Goal: Transaction & Acquisition: Purchase product/service

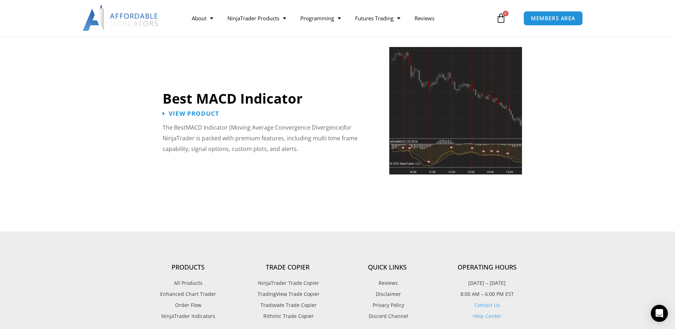
scroll to position [1605, 0]
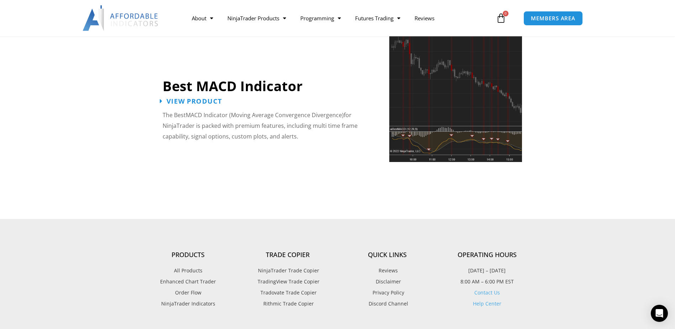
click at [194, 98] on span "View Product" at bounding box center [195, 101] width 56 height 7
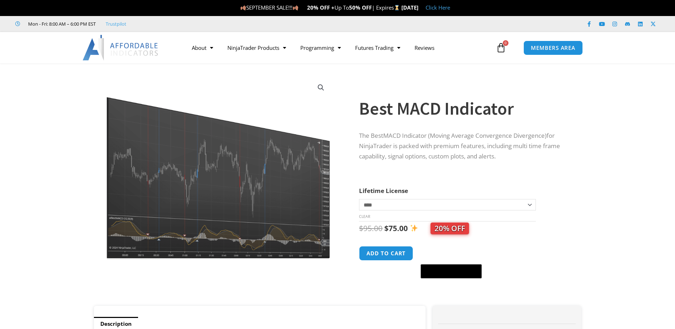
click at [359, 199] on select "**********" at bounding box center [447, 204] width 176 height 11
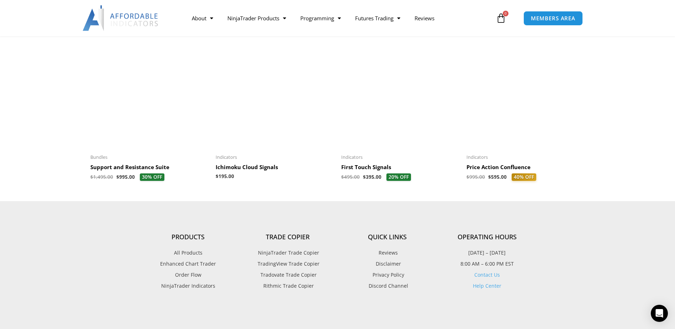
scroll to position [854, 0]
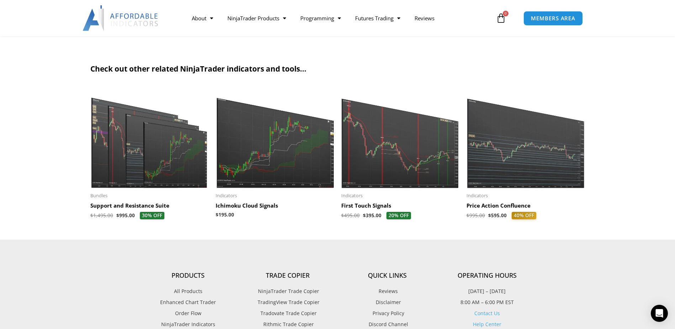
click at [545, 162] on img at bounding box center [525, 137] width 118 height 102
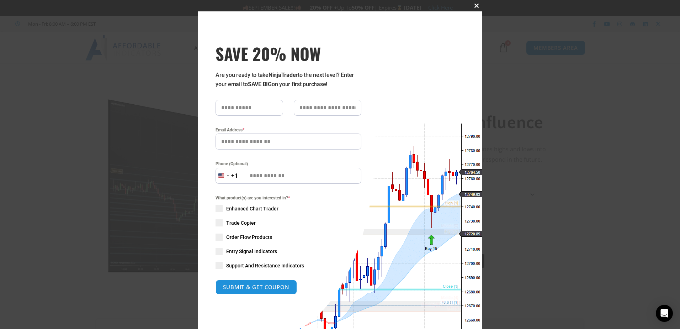
click at [474, 4] on span at bounding box center [476, 6] width 11 height 4
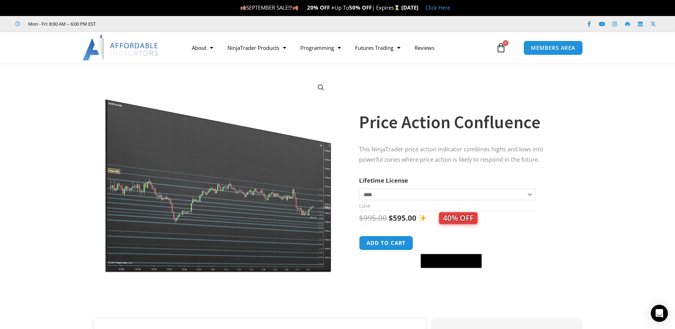
click at [450, 123] on h1 "Price Action Confluence" at bounding box center [463, 122] width 208 height 25
click at [267, 177] on img at bounding box center [218, 174] width 229 height 197
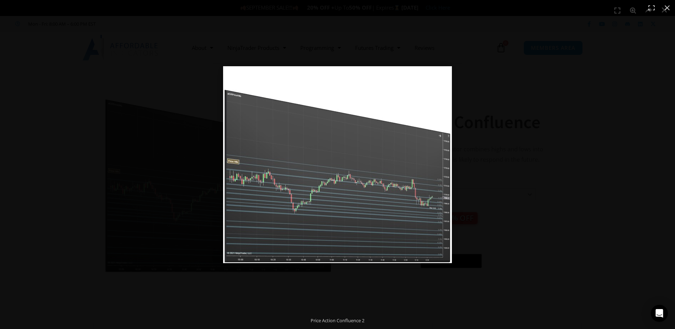
click at [557, 94] on div at bounding box center [446, 174] width 447 height 217
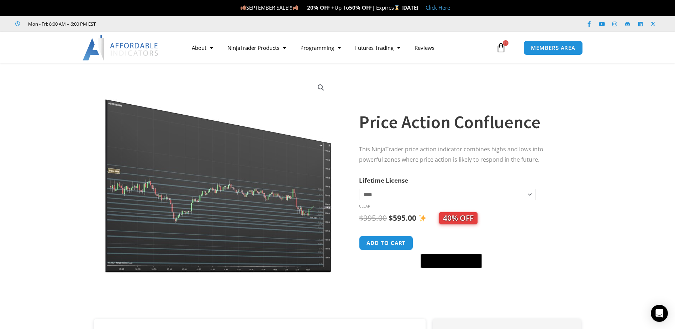
click at [439, 126] on h1 "Price Action Confluence" at bounding box center [463, 122] width 208 height 25
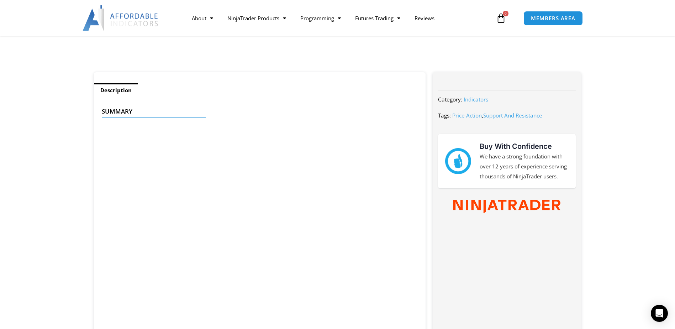
scroll to position [242, 0]
